Goal: Use online tool/utility: Use online tool/utility

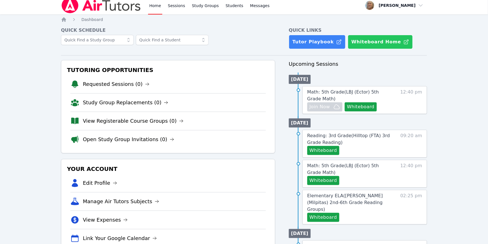
scroll to position [5, 0]
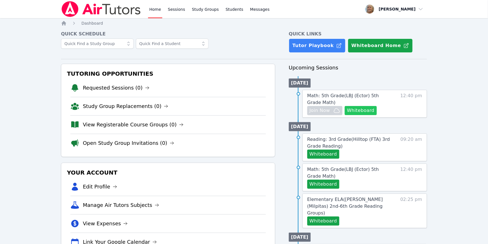
click at [344, 115] on button "Whiteboard" at bounding box center [360, 110] width 32 height 9
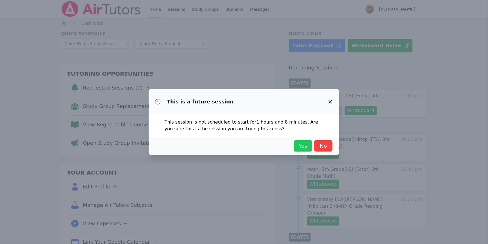
click at [309, 150] on span "Yes" at bounding box center [303, 146] width 12 height 8
